Goal: Transaction & Acquisition: Purchase product/service

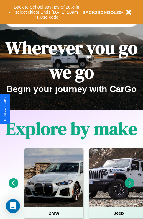
scroll to position [91, 0]
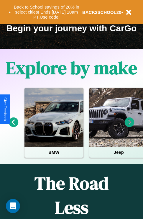
click at [130, 126] on icon at bounding box center [130, 123] width 10 height 10
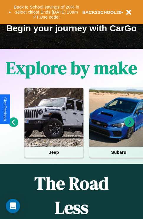
click at [13, 126] on icon at bounding box center [14, 123] width 10 height 10
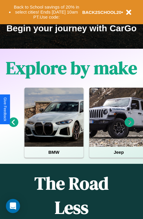
click at [13, 126] on icon at bounding box center [14, 123] width 10 height 10
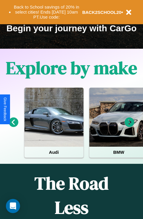
click at [130, 126] on icon at bounding box center [130, 123] width 10 height 10
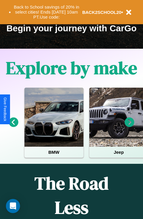
click at [130, 126] on icon at bounding box center [130, 123] width 10 height 10
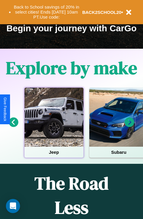
click at [54, 126] on div at bounding box center [54, 117] width 59 height 59
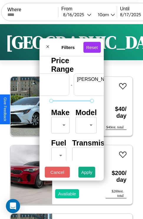
scroll to position [0, 37]
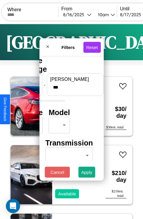
type input "***"
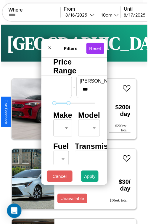
scroll to position [17, 0]
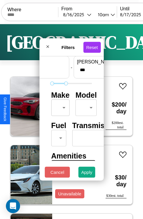
type input "**"
click at [59, 106] on body "CarGo Where From 8 / 16 / 2025 10am Until 8 / 17 / 2025 10am Become a Host Logi…" at bounding box center [71, 122] width 143 height 244
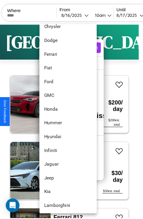
scroll to position [153, 0]
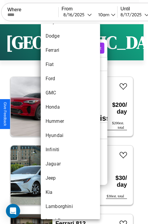
click at [59, 121] on li "Hummer" at bounding box center [70, 121] width 59 height 14
type input "******"
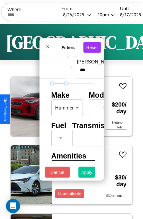
click at [87, 174] on button "Apply" at bounding box center [87, 172] width 17 height 11
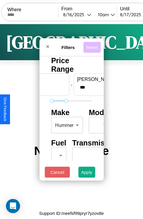
click at [93, 45] on button "Reset" at bounding box center [91, 47] width 17 height 11
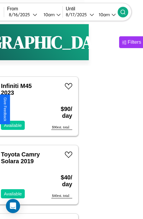
type input "*******"
click at [126, 12] on icon at bounding box center [123, 12] width 6 height 6
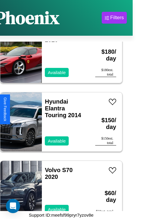
scroll to position [2215, 0]
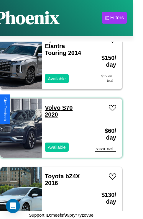
click at [51, 105] on link "Volvo S70 2020" at bounding box center [59, 111] width 28 height 13
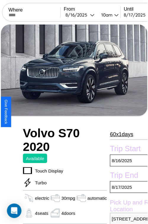
scroll to position [47, 28]
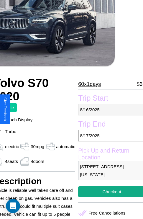
click at [109, 110] on p "[DATE]" at bounding box center [111, 110] width 67 height 12
select select "*"
select select "****"
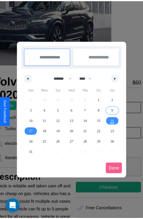
scroll to position [0, 28]
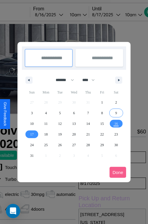
click at [57, 14] on div at bounding box center [74, 112] width 148 height 224
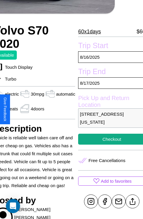
scroll to position [129, 28]
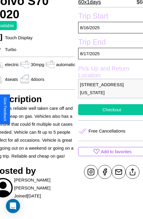
click at [109, 110] on button "Checkout" at bounding box center [111, 109] width 67 height 11
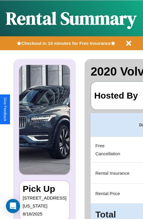
scroll to position [0, 112]
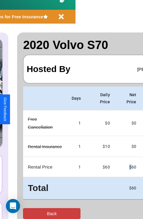
click at [29, 214] on button "Back" at bounding box center [52, 213] width 58 height 11
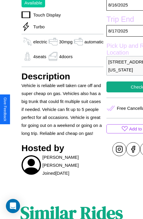
scroll to position [192, 22]
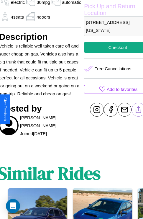
click at [139, 110] on line at bounding box center [139, 109] width 0 height 4
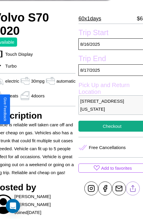
scroll to position [108, 28]
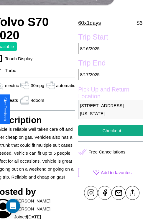
click at [109, 109] on p "[STREET_ADDRESS][US_STATE]" at bounding box center [111, 109] width 67 height 19
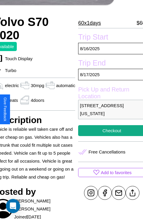
click at [109, 109] on p "[STREET_ADDRESS][US_STATE]" at bounding box center [111, 109] width 67 height 19
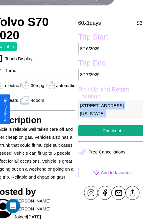
click at [109, 109] on p "[STREET_ADDRESS][US_STATE]" at bounding box center [111, 109] width 67 height 19
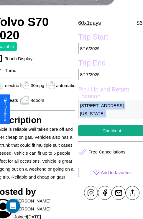
click at [109, 109] on p "[STREET_ADDRESS][US_STATE]" at bounding box center [111, 109] width 67 height 19
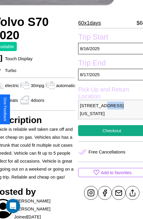
click at [109, 109] on p "[STREET_ADDRESS][US_STATE]" at bounding box center [111, 109] width 67 height 19
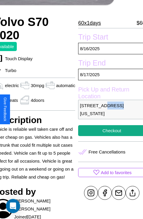
click at [109, 109] on p "[STREET_ADDRESS][US_STATE]" at bounding box center [111, 109] width 67 height 19
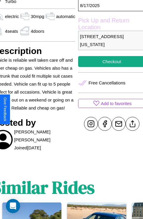
scroll to position [192, 28]
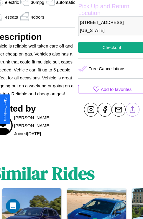
click at [133, 110] on line at bounding box center [133, 109] width 0 height 4
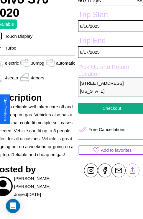
scroll to position [129, 28]
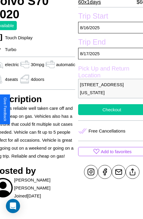
click at [109, 110] on button "Checkout" at bounding box center [111, 109] width 67 height 11
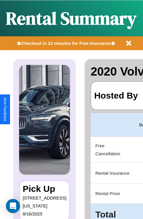
scroll to position [0, 112]
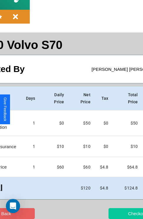
click at [114, 214] on button "Checkout" at bounding box center [138, 213] width 58 height 11
